Goal: Navigation & Orientation: Find specific page/section

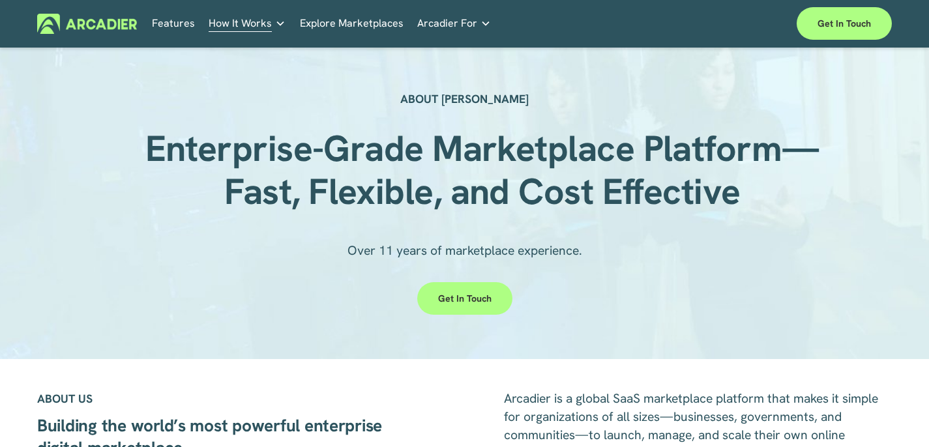
click at [100, 17] on img at bounding box center [87, 24] width 100 height 20
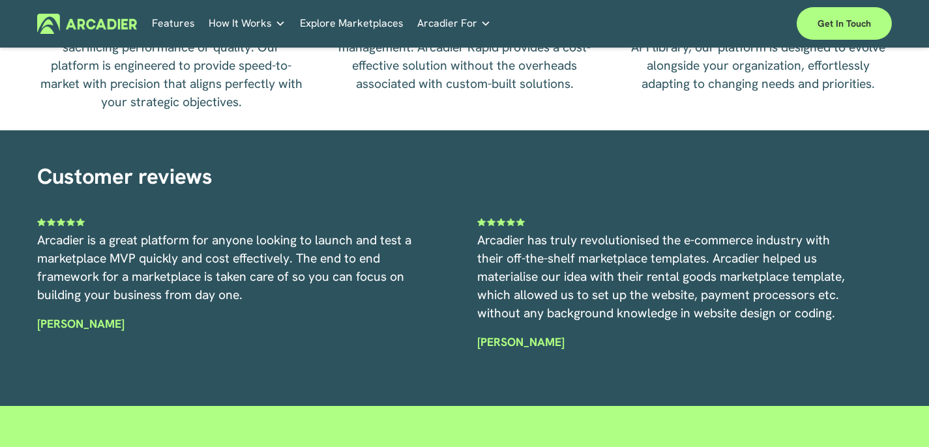
scroll to position [3655, 0]
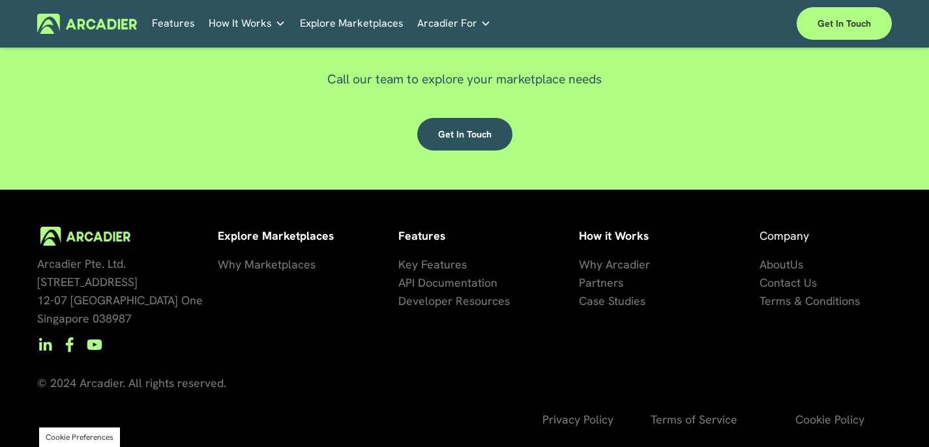
click at [784, 263] on span "About" at bounding box center [775, 264] width 31 height 15
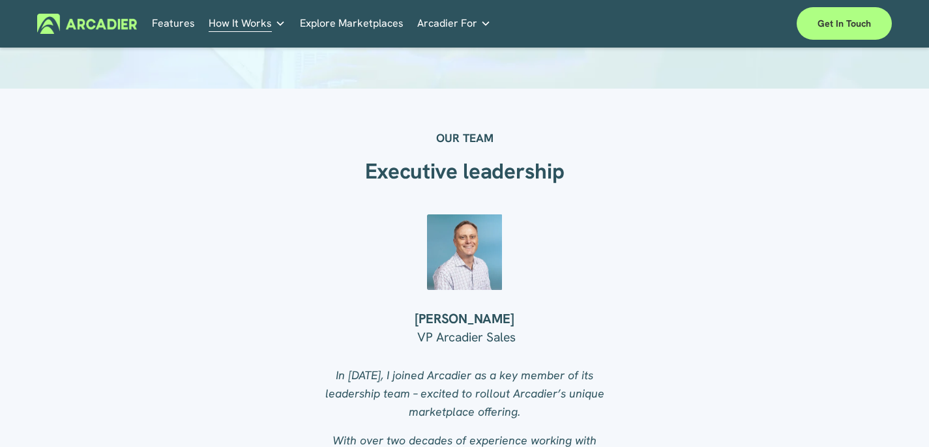
scroll to position [1032, 0]
